Goal: Find specific fact: Find specific fact

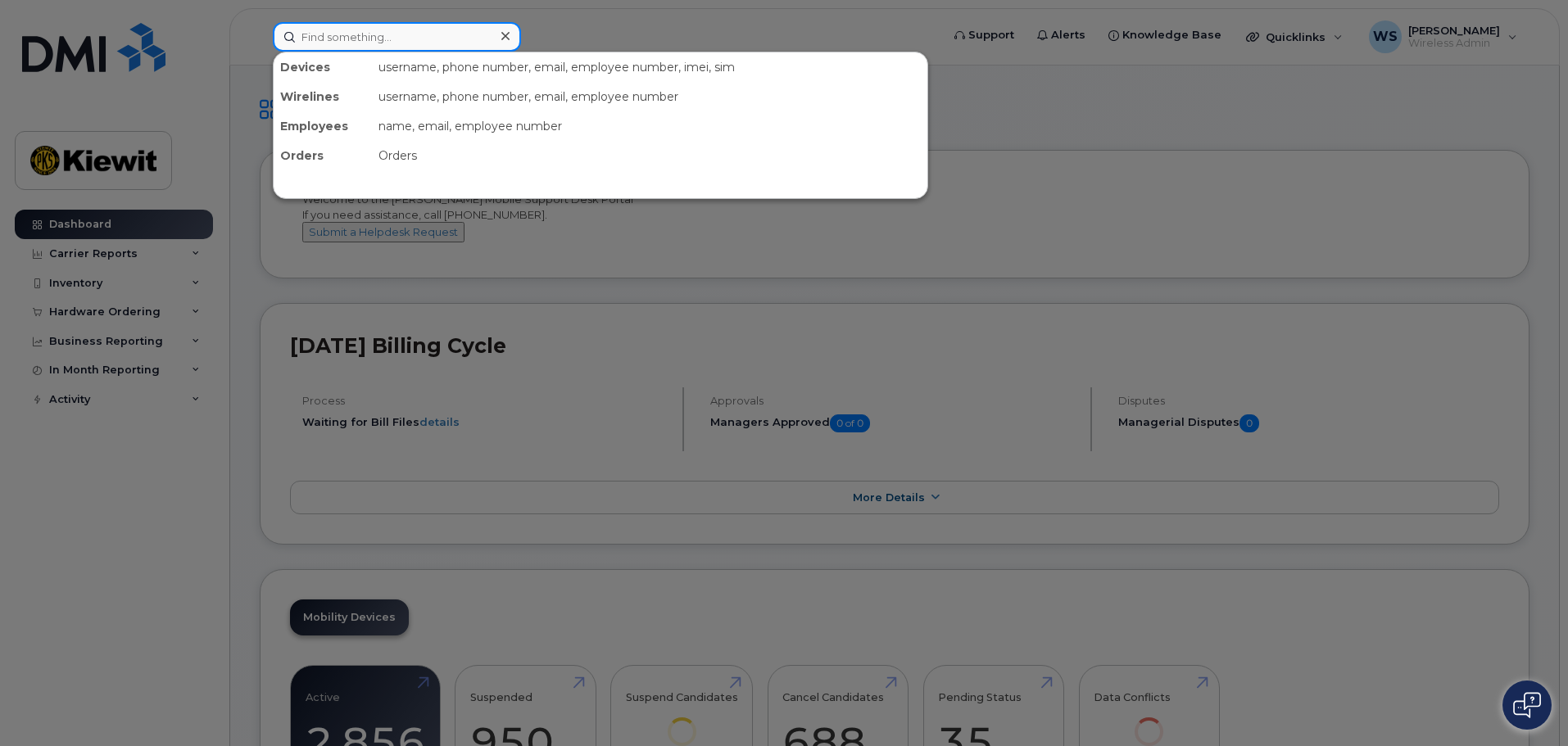
click at [385, 41] on input at bounding box center [397, 37] width 248 height 29
paste input "353206102742331"
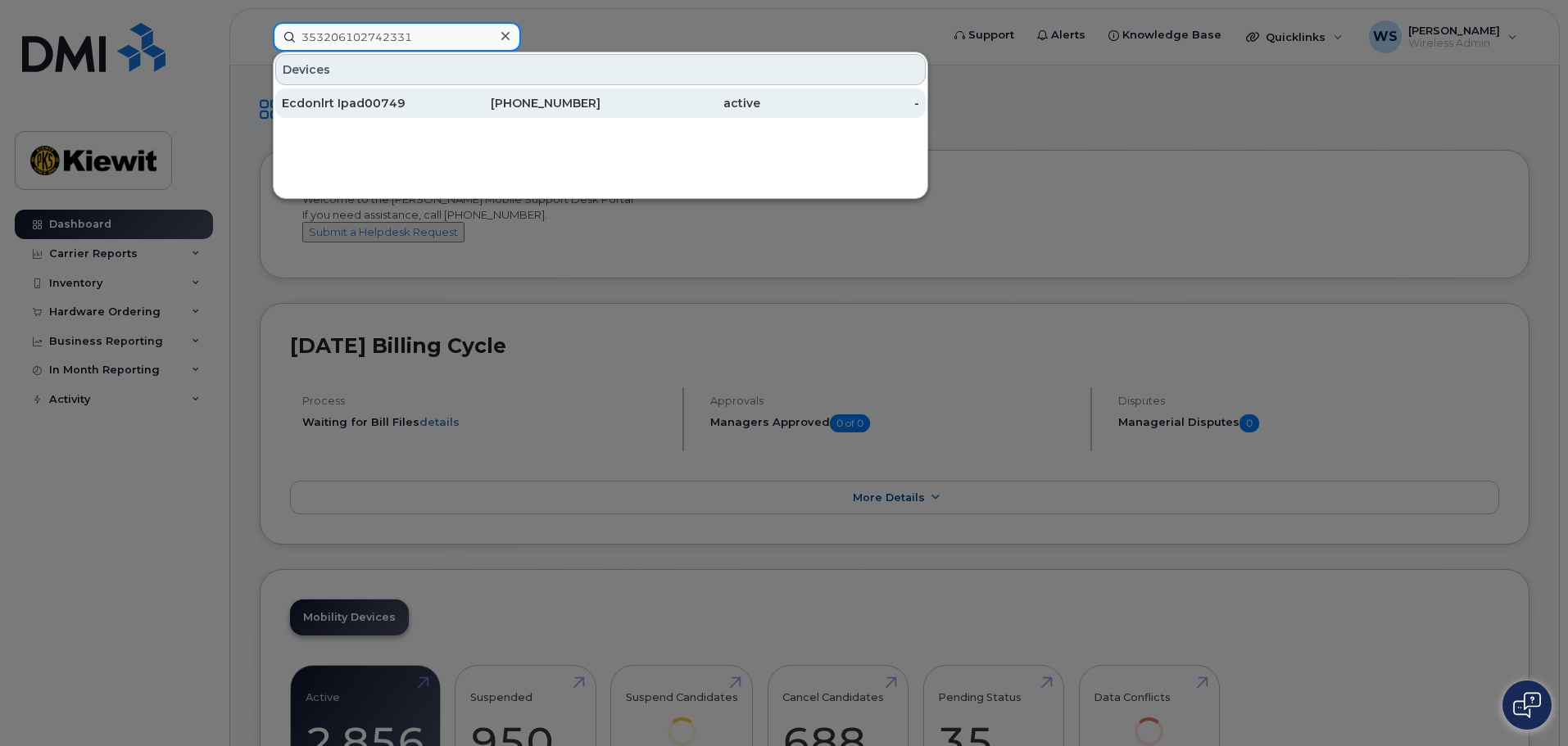
type input "353206102742331"
click at [371, 97] on div "Ecdonlrt Ipad00749" at bounding box center [362, 103] width 160 height 16
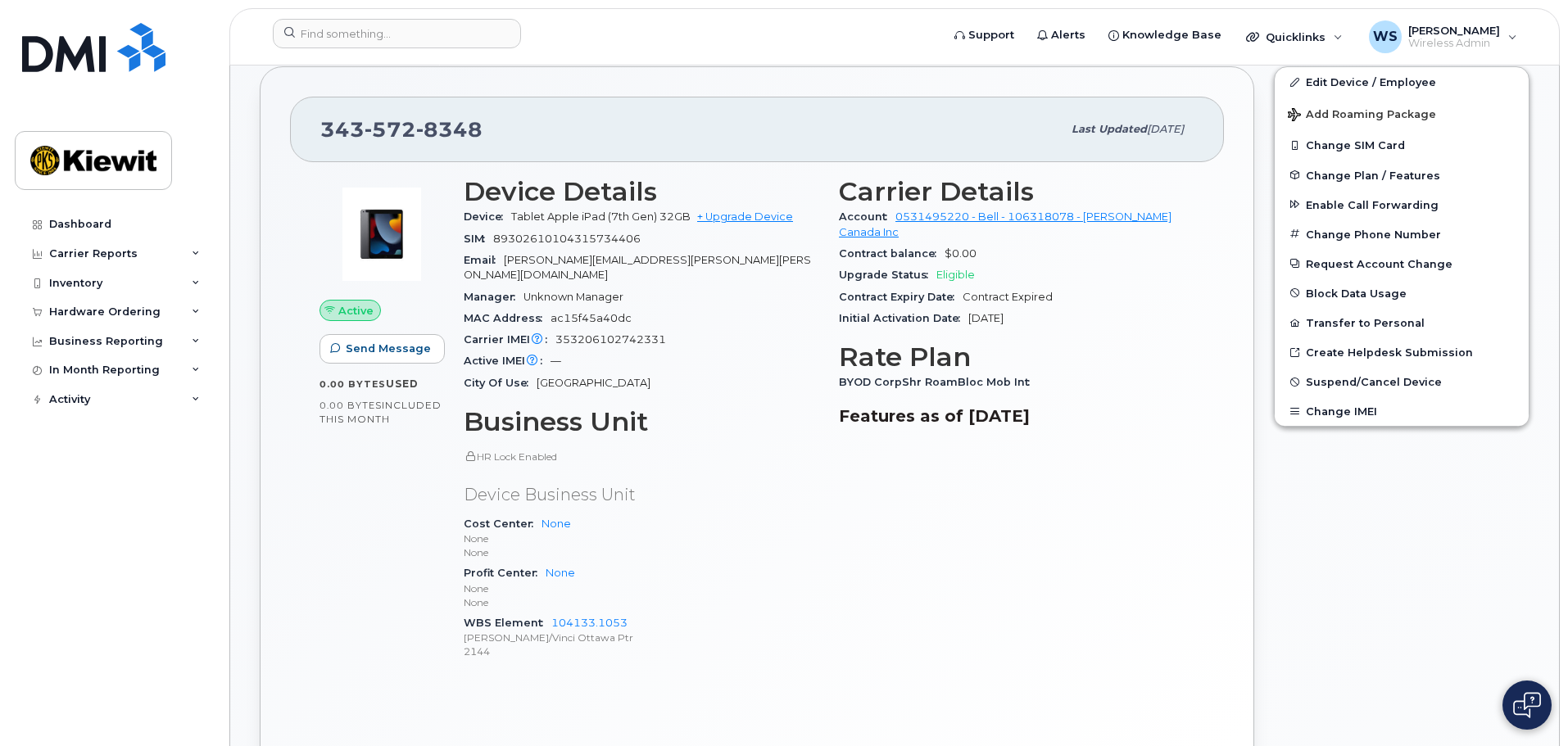
scroll to position [491, 0]
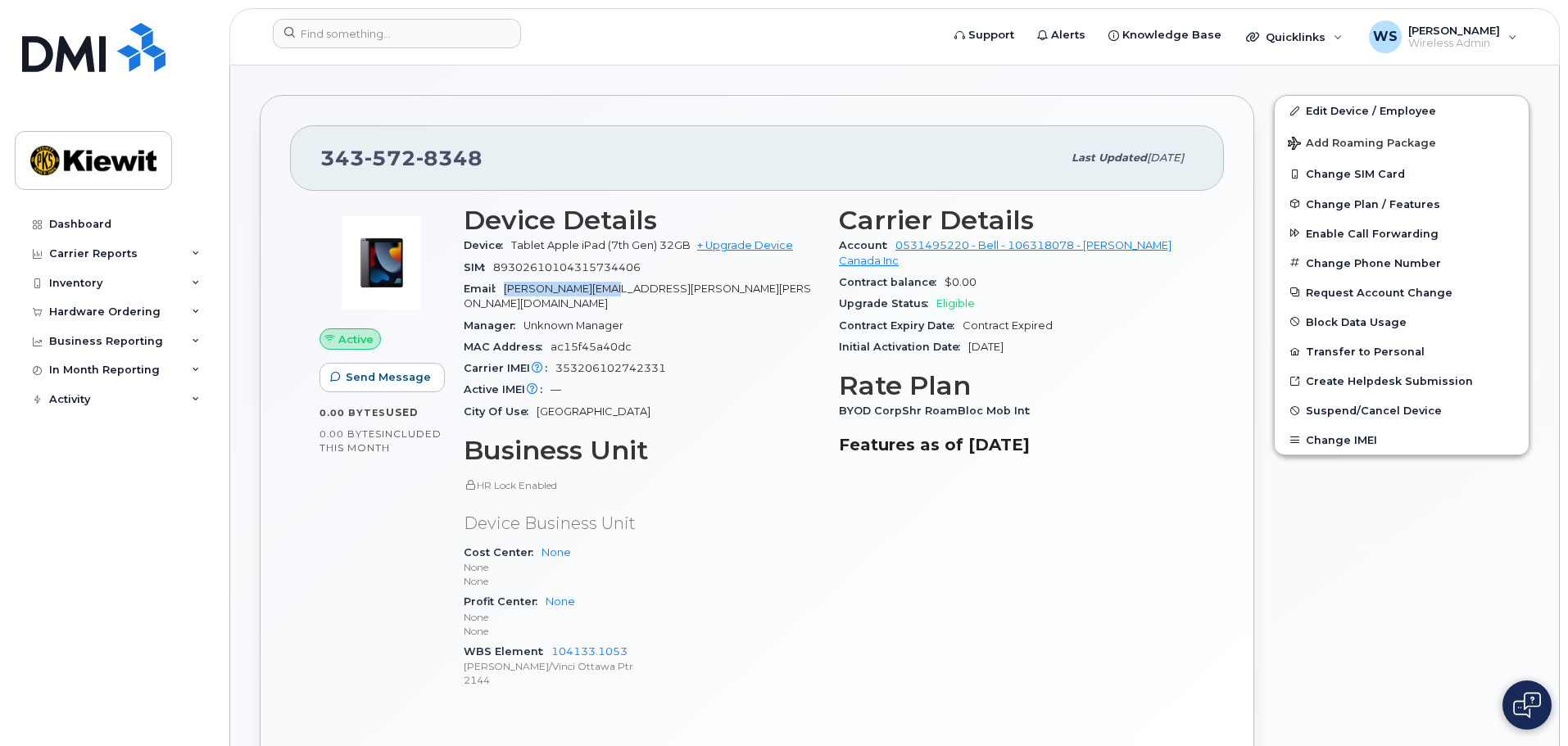
drag, startPoint x: 507, startPoint y: 287, endPoint x: 620, endPoint y: 288, distance: 113.0
click at [620, 288] on span "[PERSON_NAME][EMAIL_ADDRESS][PERSON_NAME][PERSON_NAME][DOMAIN_NAME]" at bounding box center [637, 295] width 347 height 27
copy span "[PERSON_NAME].[PERSON_NAME]-PTR"
click at [114, 569] on div "Dashboard Carrier Reports Monthly Billing Data Daily Data Pooling Data Behavior…" at bounding box center [116, 465] width 203 height 512
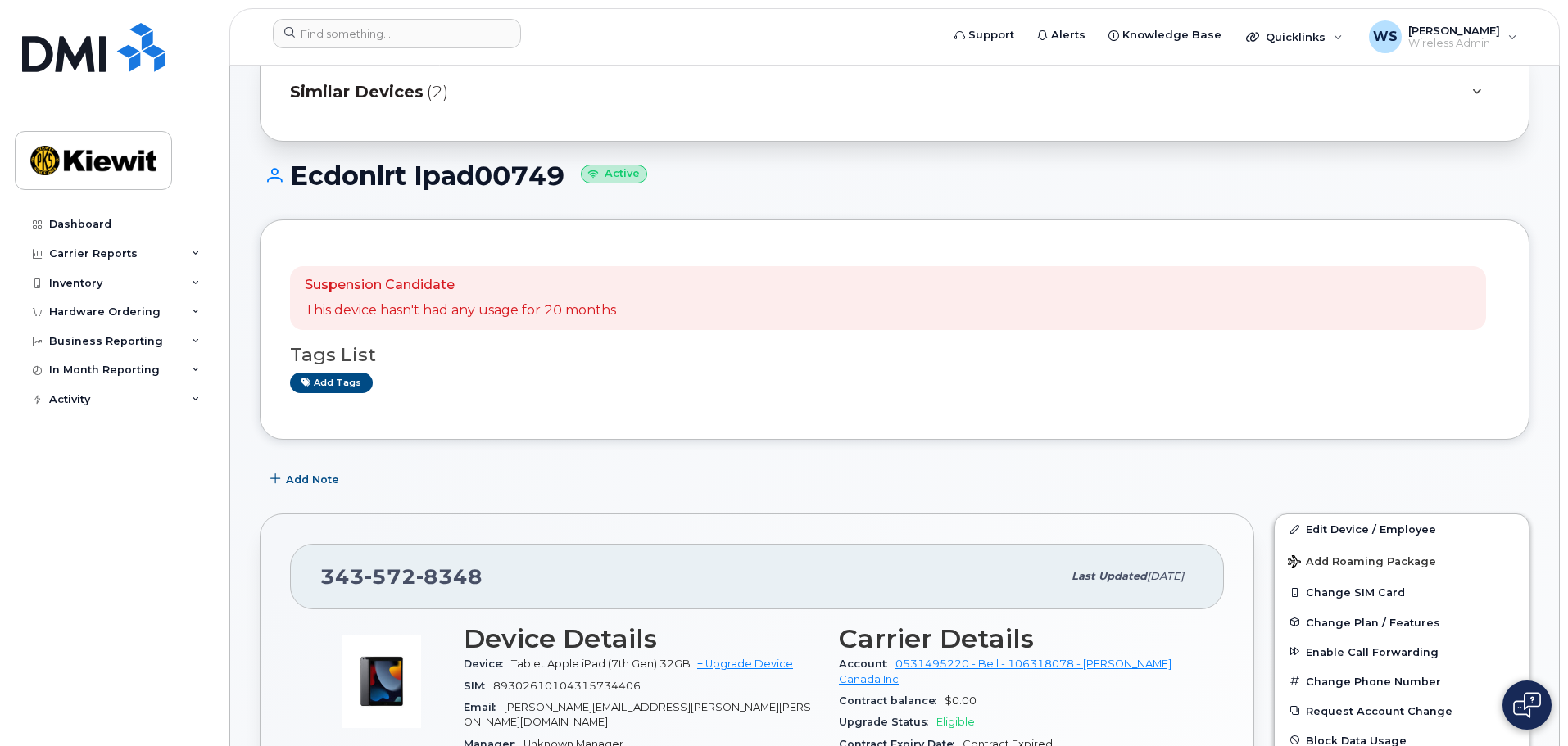
scroll to position [0, 0]
